Goal: Transaction & Acquisition: Purchase product/service

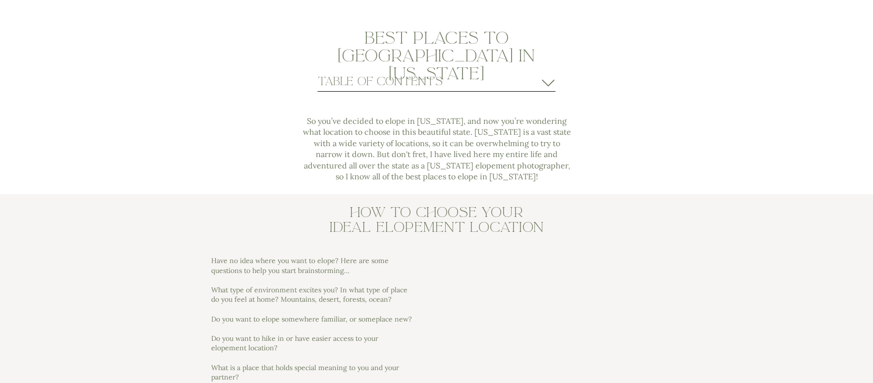
scroll to position [644, 0]
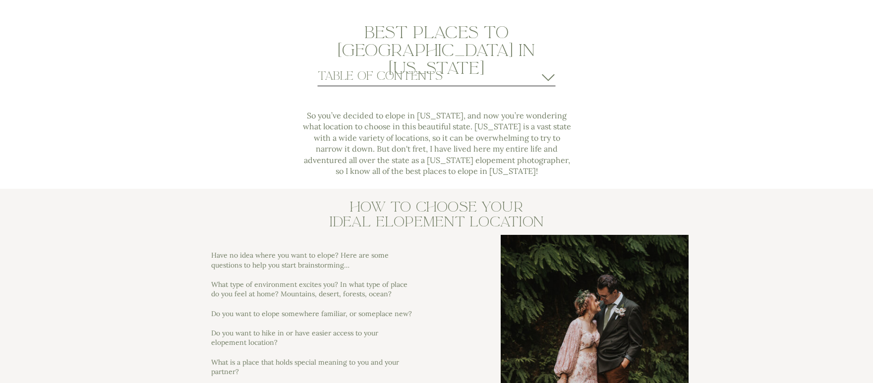
click at [548, 74] on icon at bounding box center [547, 77] width 15 height 15
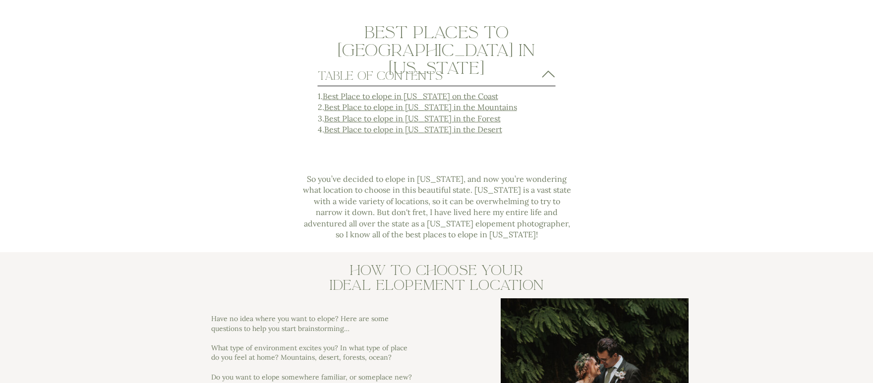
click at [548, 74] on icon at bounding box center [548, 73] width 16 height 15
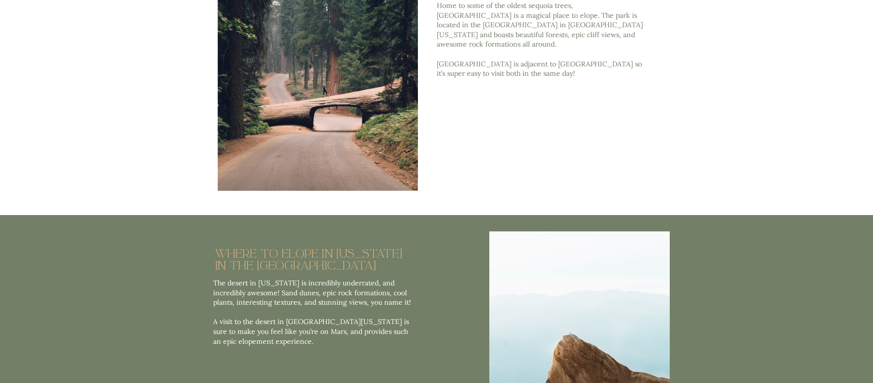
scroll to position [6541, 0]
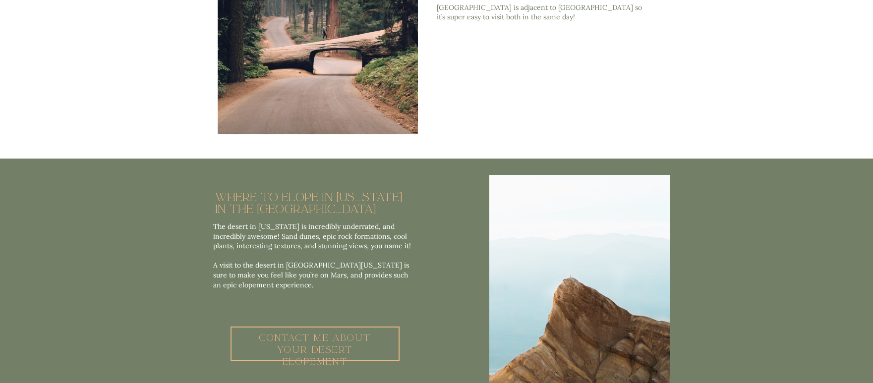
click at [324, 69] on div at bounding box center [318, 9] width 200 height 250
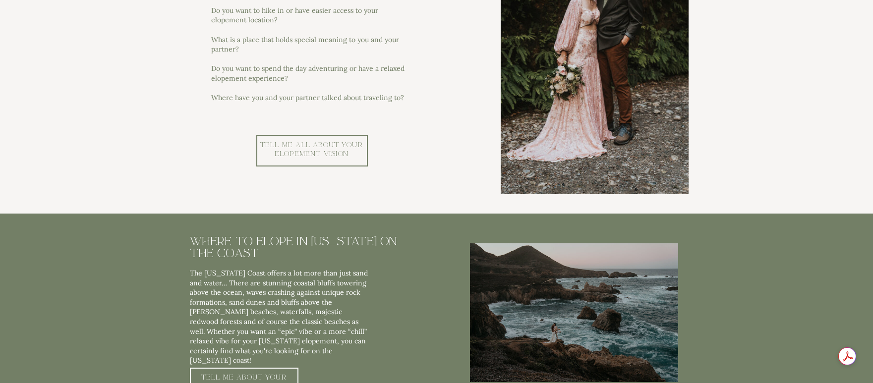
scroll to position [0, 0]
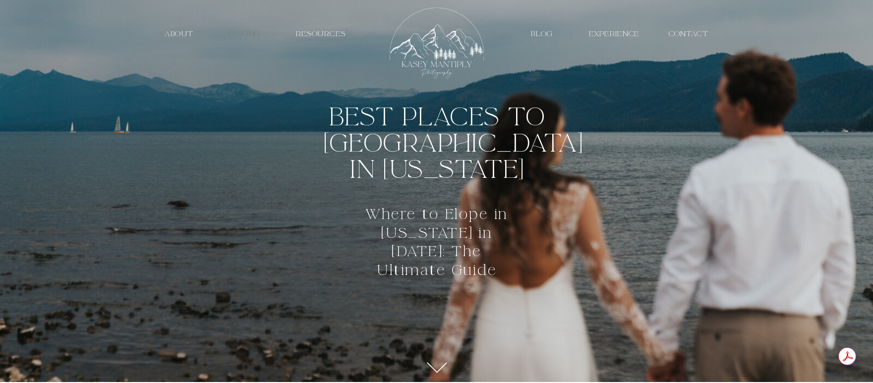
click at [246, 31] on nav "PRICING" at bounding box center [245, 33] width 46 height 9
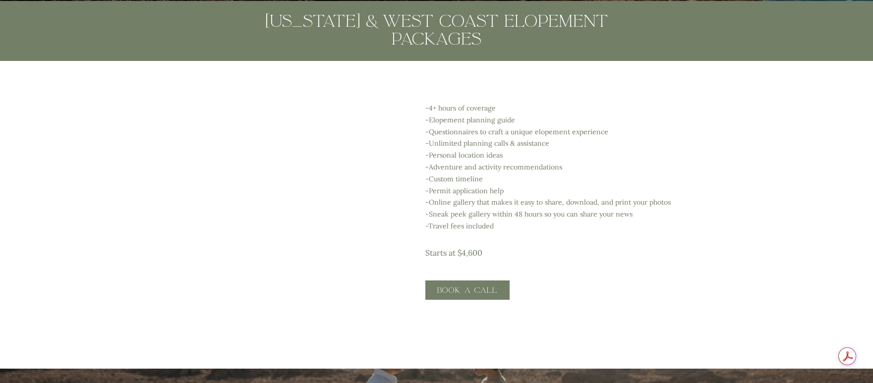
scroll to position [1734, 0]
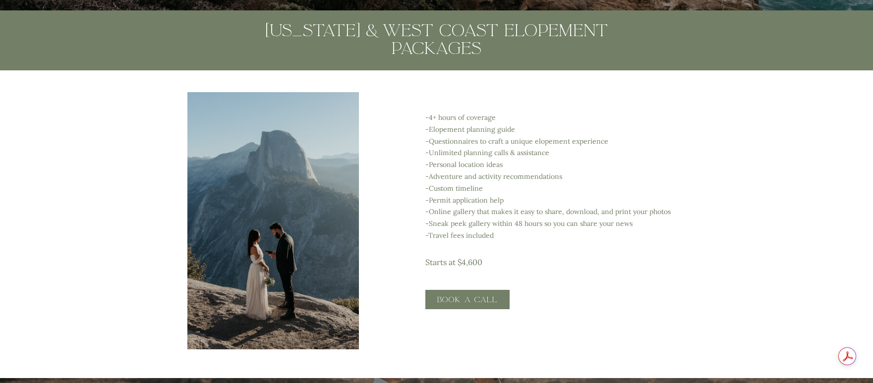
click at [688, 163] on p "-4+ hours of coverage -Elopement planning guide -Questionnaires to craft a uniq…" at bounding box center [569, 184] width 289 height 145
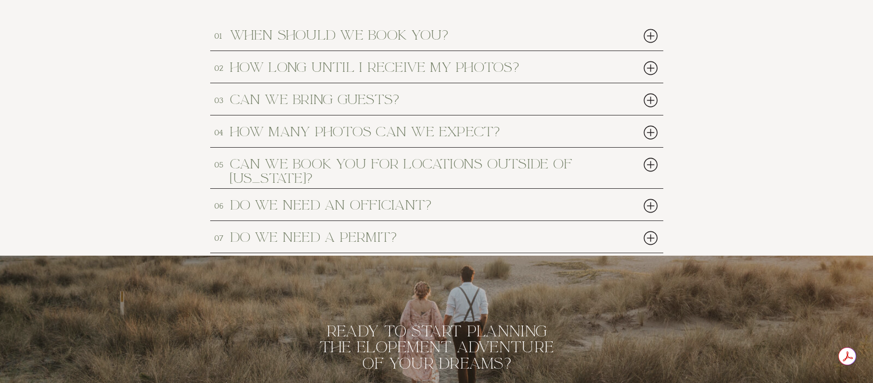
scroll to position [4603, 0]
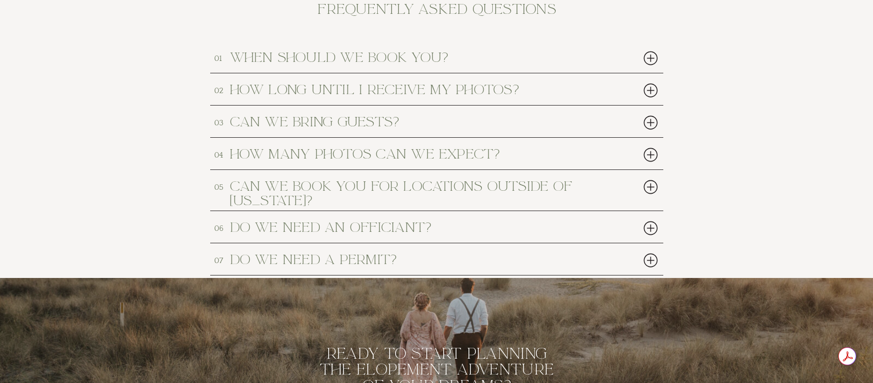
click at [650, 228] on div at bounding box center [650, 228] width 20 height 20
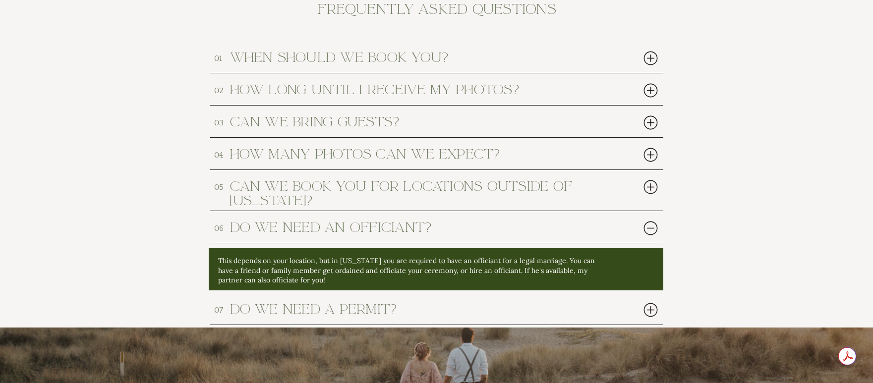
click at [650, 228] on div at bounding box center [650, 228] width 20 height 20
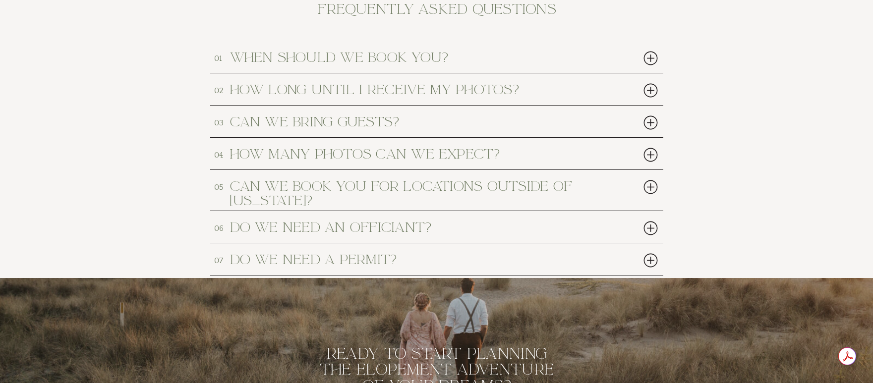
click at [650, 228] on div at bounding box center [650, 228] width 20 height 20
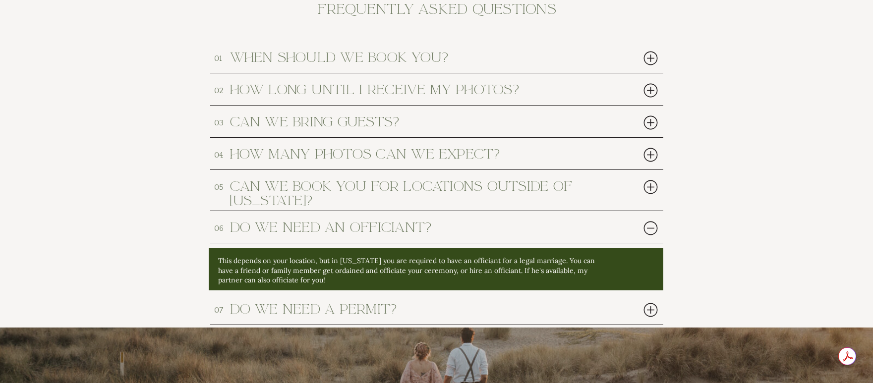
click at [650, 228] on div at bounding box center [650, 228] width 20 height 20
